Goal: Information Seeking & Learning: Learn about a topic

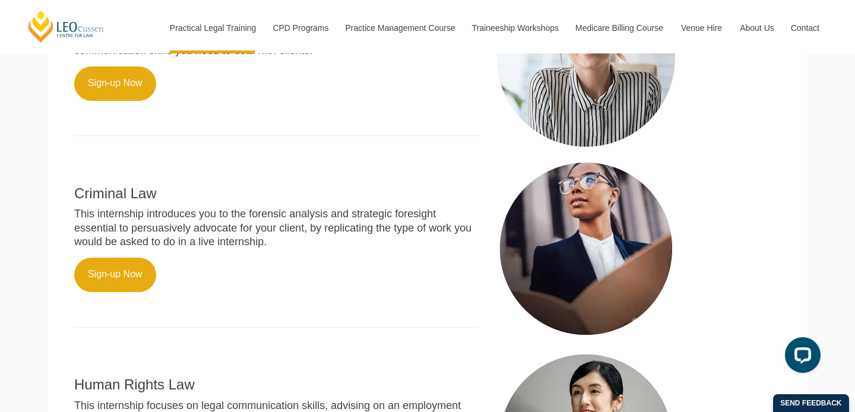
scroll to position [577, 0]
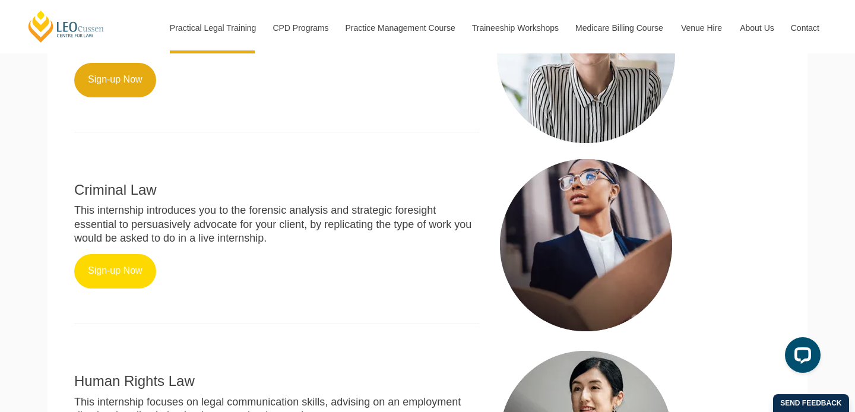
click at [123, 259] on link "Sign-up Now" at bounding box center [115, 271] width 82 height 34
